Goal: Information Seeking & Learning: Learn about a topic

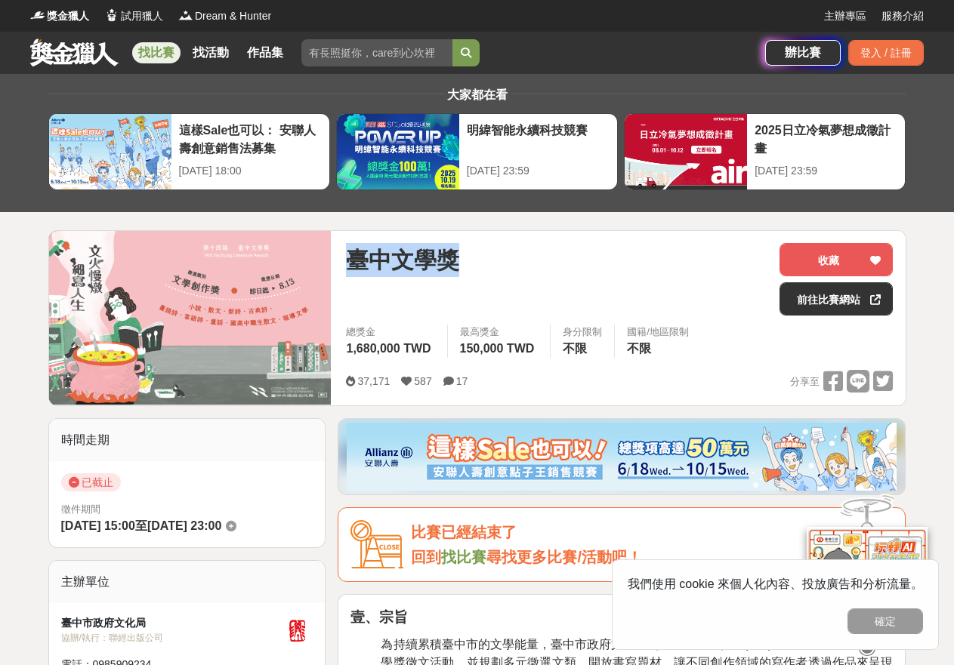
drag, startPoint x: 350, startPoint y: 255, endPoint x: 469, endPoint y: 260, distance: 119.4
click at [469, 260] on div "臺中文學獎" at bounding box center [556, 260] width 421 height 34
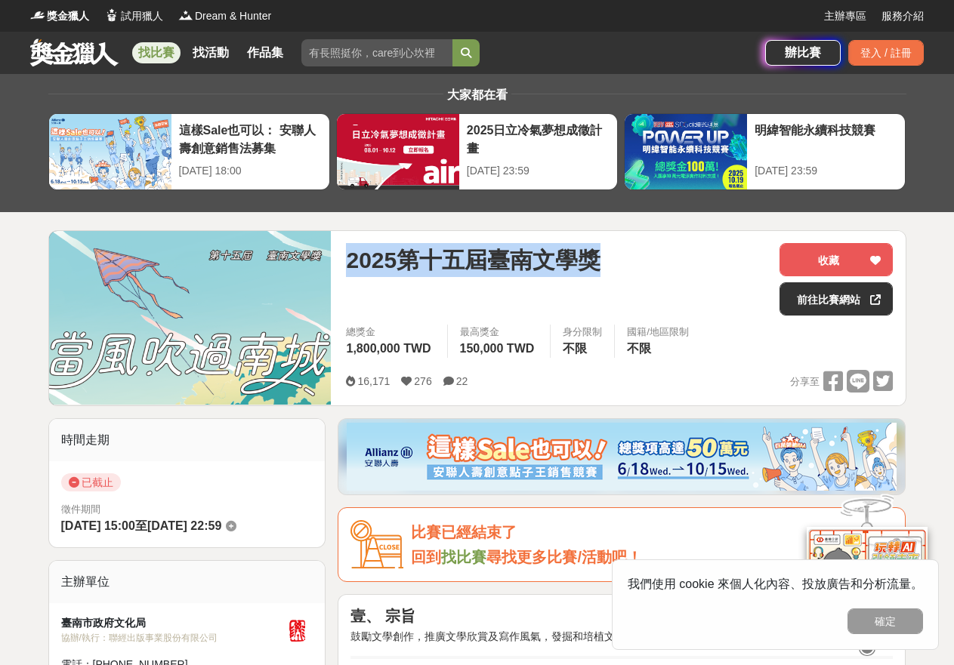
drag, startPoint x: 347, startPoint y: 257, endPoint x: 537, endPoint y: 251, distance: 189.6
click at [667, 257] on div "2025第十五屆臺南文學獎" at bounding box center [556, 260] width 421 height 34
